Goal: Transaction & Acquisition: Purchase product/service

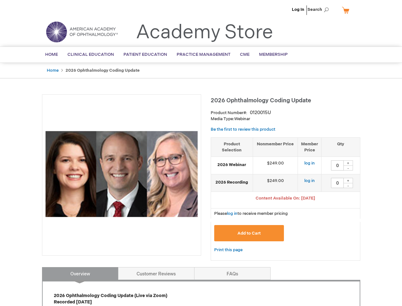
click at [201, 153] on div at bounding box center [121, 174] width 159 height 161
click at [320, 10] on span "Search" at bounding box center [320, 9] width 24 height 13
click at [286, 199] on span "Content Available On: [DATE]" at bounding box center [286, 197] width 60 height 5
click at [348, 163] on div "+" at bounding box center [348, 162] width 10 height 5
click at [348, 168] on div "-" at bounding box center [348, 167] width 10 height 5
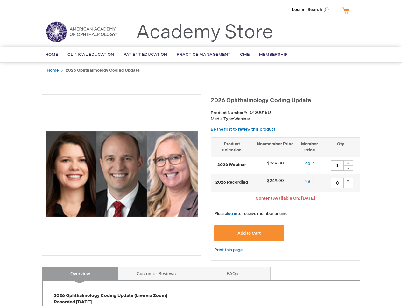
type input "0"
click at [348, 180] on div "+" at bounding box center [348, 180] width 10 height 5
click at [348, 185] on div "-" at bounding box center [348, 185] width 10 height 5
type input "0"
